Goal: Check status: Check status

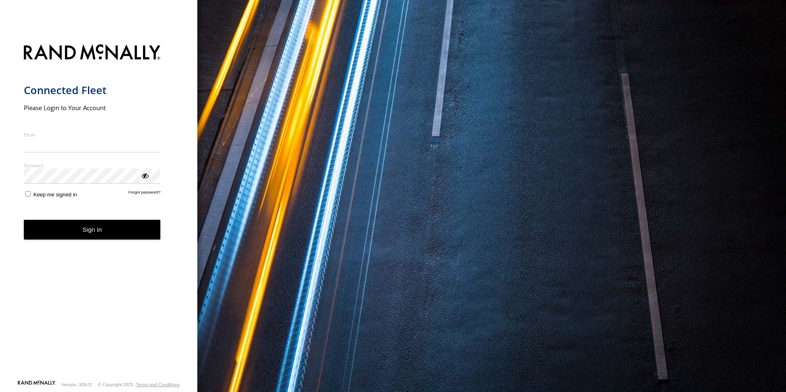
click at [99, 147] on input "Email" at bounding box center [92, 145] width 137 height 15
type input "**********"
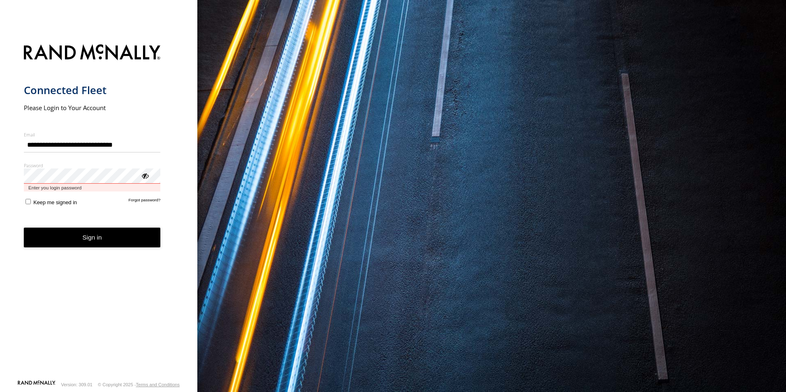
click at [24, 228] on button "Sign in" at bounding box center [92, 238] width 137 height 20
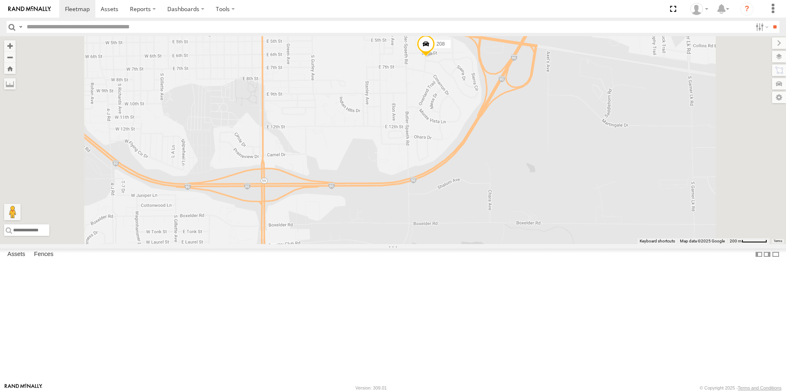
drag, startPoint x: 548, startPoint y: 123, endPoint x: 520, endPoint y: 178, distance: 62.1
click at [520, 178] on div "1496 208 152 141 307W T-199 D 5358L" at bounding box center [393, 140] width 786 height 208
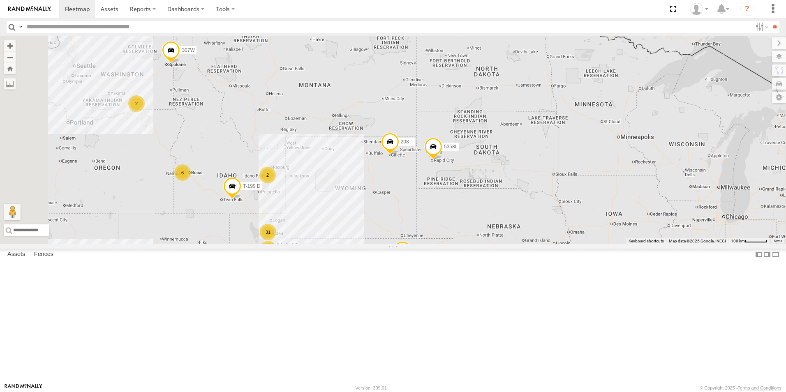
drag, startPoint x: 437, startPoint y: 176, endPoint x: 431, endPoint y: 228, distance: 52.6
click at [431, 228] on div "1496 208 152 141 307W T-199 D 5358L 28 31 2 6 2" at bounding box center [393, 140] width 786 height 208
